Goal: Information Seeking & Learning: Check status

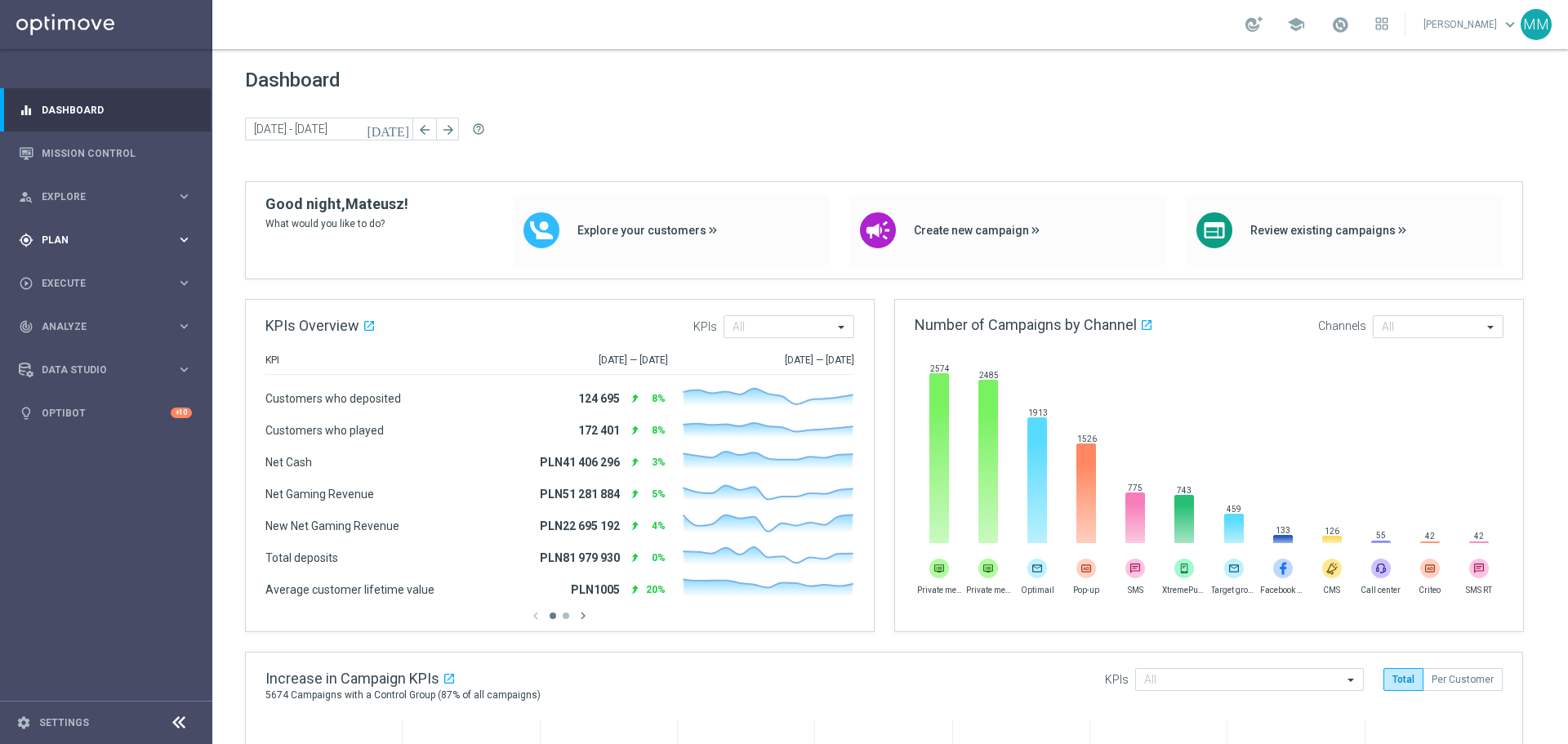
click at [125, 246] on div "gps_fixed Plan" at bounding box center [97, 240] width 158 height 14
click at [82, 423] on span "Analyze" at bounding box center [108, 424] width 134 height 10
drag, startPoint x: 89, startPoint y: 356, endPoint x: 128, endPoint y: 30, distance: 328.3
click at [89, 356] on link "Customer 360" at bounding box center [105, 360] width 127 height 13
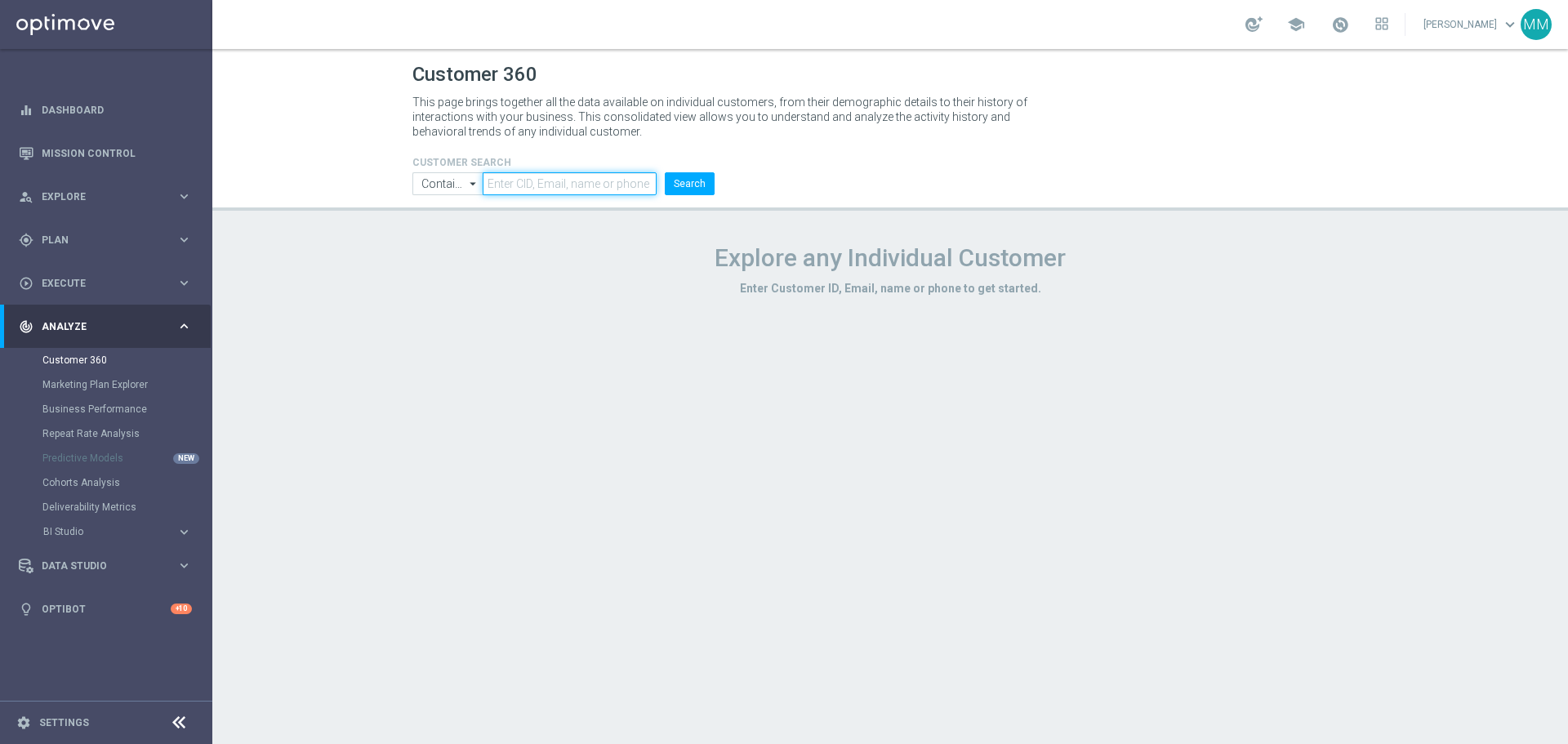
click at [635, 180] on input "text" at bounding box center [569, 183] width 174 height 23
paste input "970891"
click at [684, 181] on button "Search" at bounding box center [689, 183] width 50 height 23
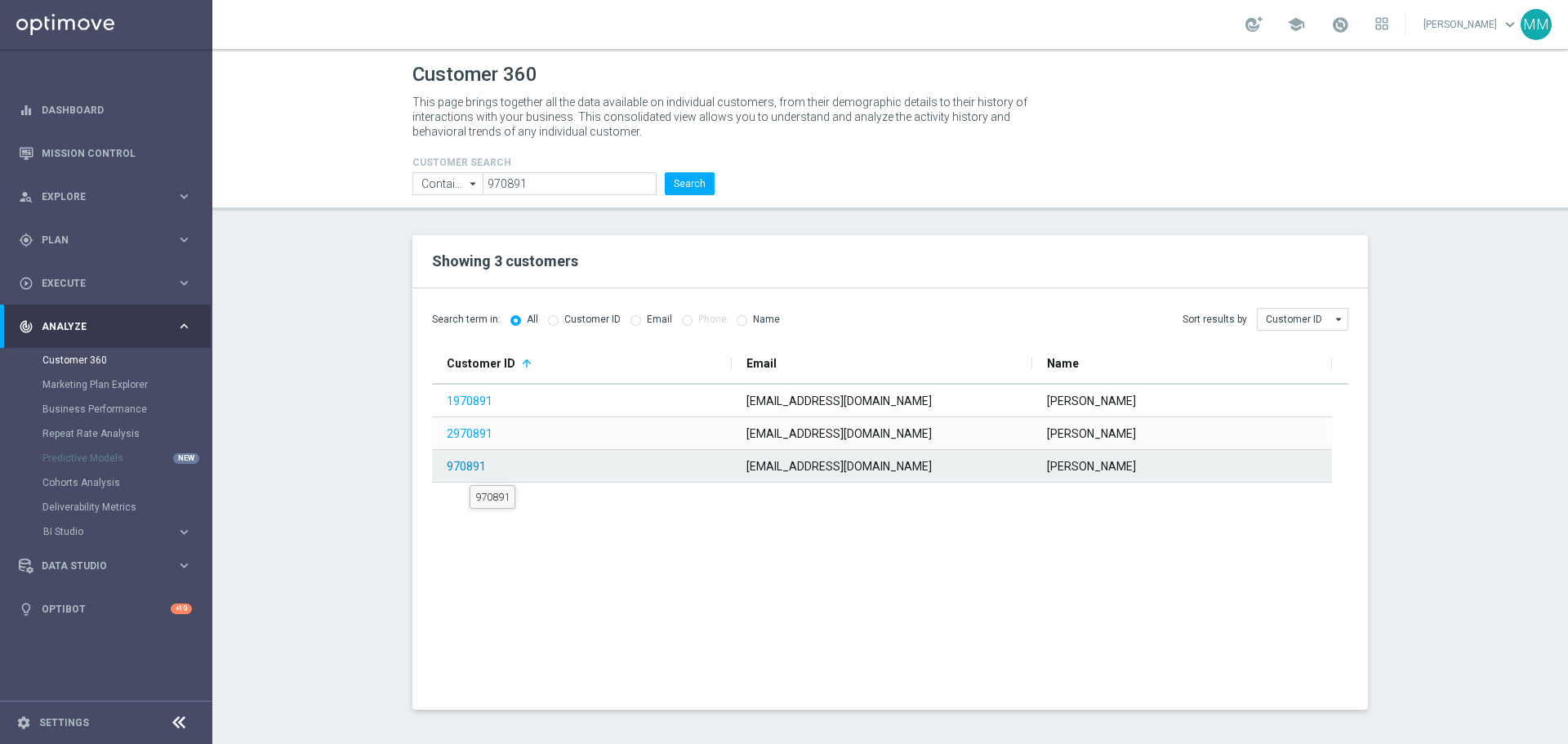
click at [470, 471] on link "970891" at bounding box center [465, 466] width 39 height 13
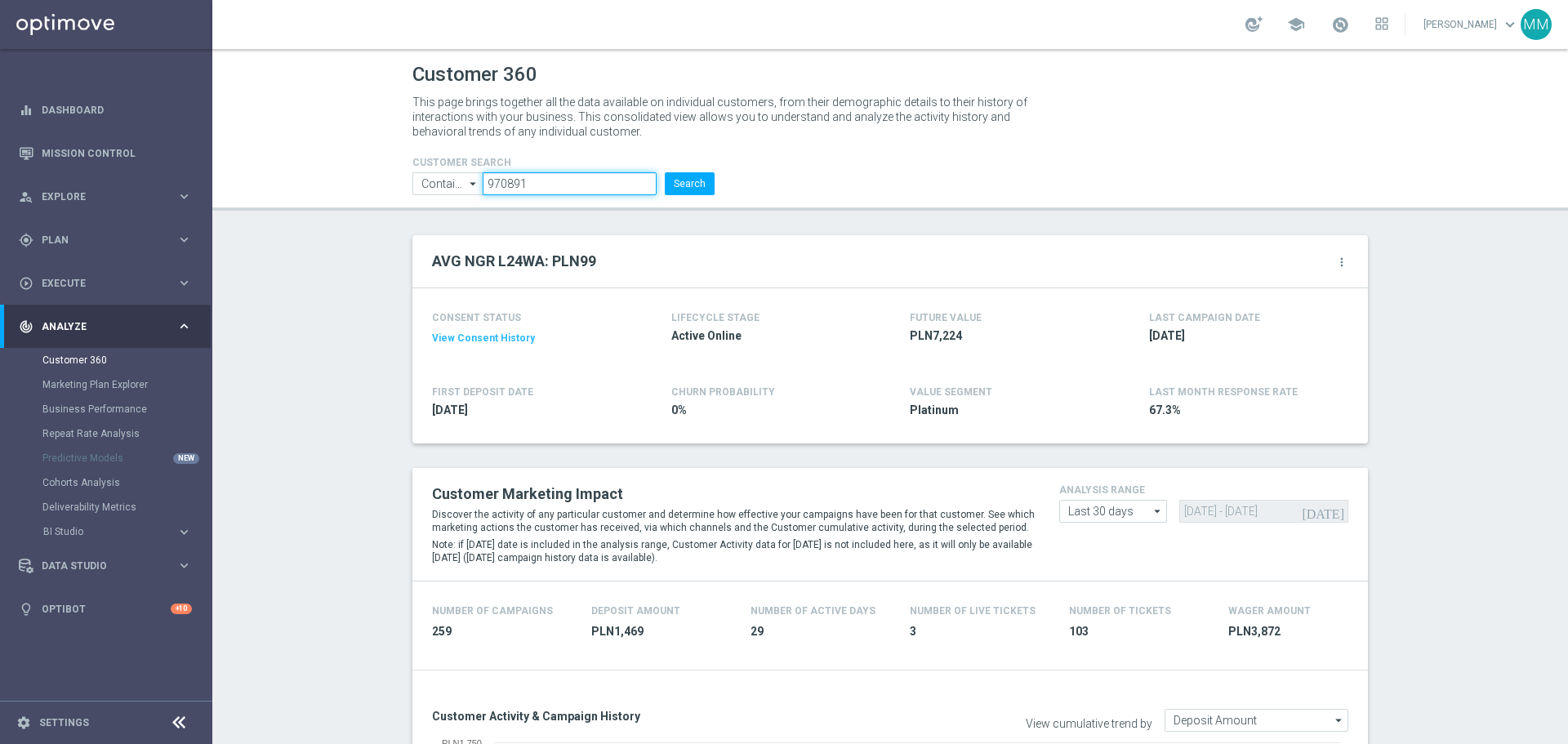
click at [567, 182] on input "970891" at bounding box center [569, 183] width 174 height 23
paste input "1221772"
type input "1221772"
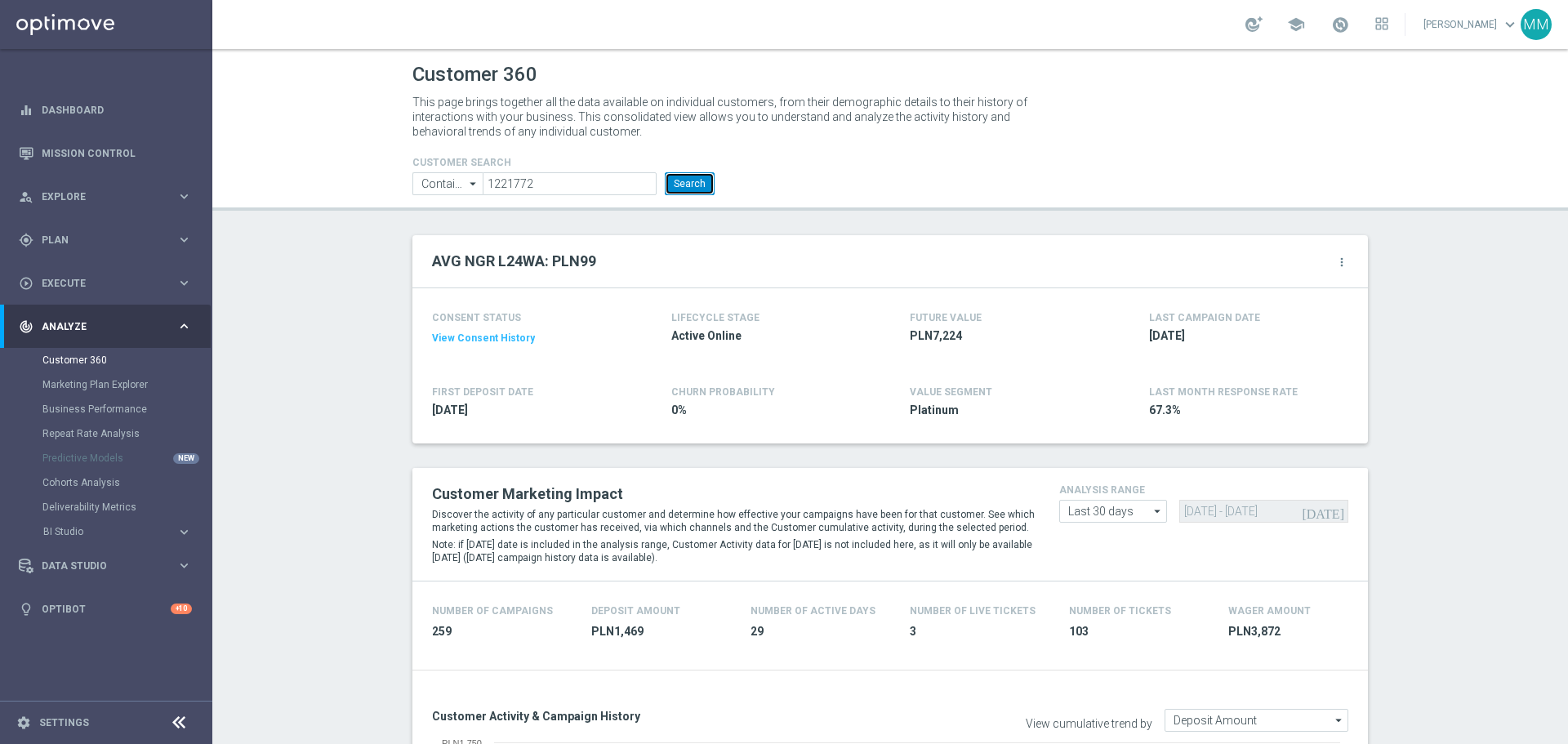
click at [684, 185] on button "Search" at bounding box center [689, 183] width 50 height 23
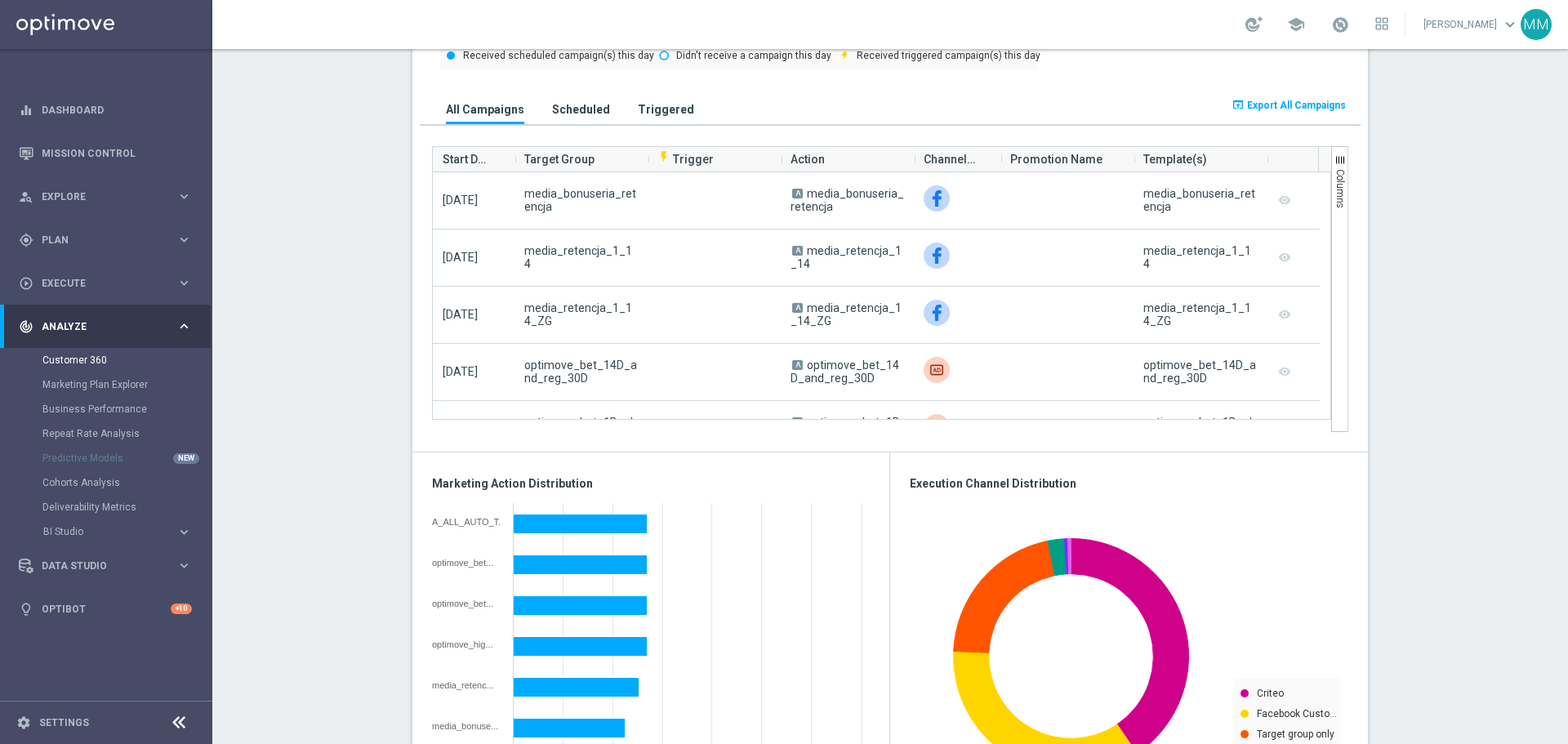
scroll to position [4900, 0]
